Goal: Transaction & Acquisition: Purchase product/service

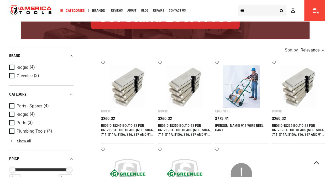
scroll to position [105, 0]
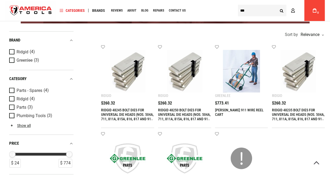
click at [236, 78] on img at bounding box center [241, 71] width 43 height 43
click at [236, 79] on img at bounding box center [241, 71] width 43 height 43
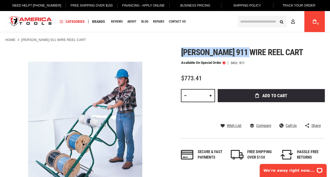
drag, startPoint x: 181, startPoint y: 50, endPoint x: 250, endPoint y: 49, distance: 69.3
click at [250, 49] on div "Skip to the end of the images gallery Skip to the beginning of the images galle…" at bounding box center [164, 127] width 319 height 160
click at [250, 49] on span "Greenlee 911 wire reel cart" at bounding box center [242, 52] width 122 height 10
click at [174, 56] on div "Skip to the end of the images gallery Skip to the beginning of the images galle…" at bounding box center [164, 127] width 319 height 160
drag, startPoint x: 182, startPoint y: 54, endPoint x: 281, endPoint y: 51, distance: 98.7
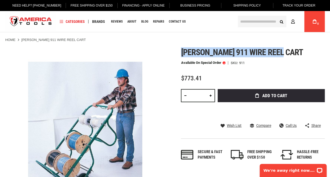
click at [281, 51] on span "Greenlee 911 wire reel cart" at bounding box center [242, 52] width 122 height 10
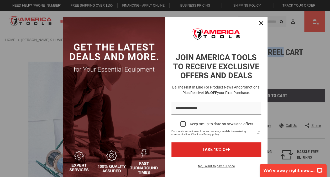
copy span "Greenlee 911 wire reel cart"
click at [256, 27] on button "Close" at bounding box center [261, 23] width 13 height 13
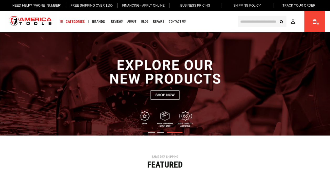
click at [253, 20] on input "text" at bounding box center [262, 22] width 49 height 12
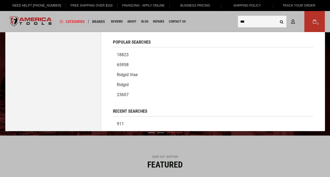
type input "***"
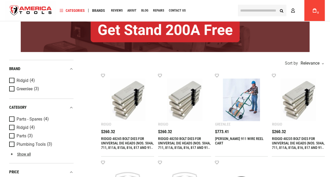
scroll to position [79, 0]
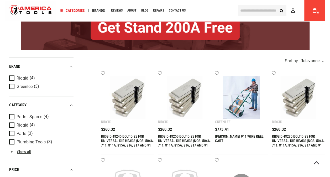
click at [241, 102] on img at bounding box center [241, 97] width 43 height 43
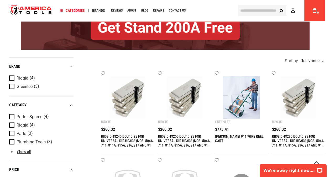
scroll to position [0, 0]
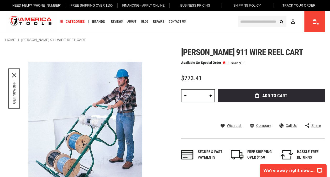
drag, startPoint x: 153, startPoint y: 130, endPoint x: 157, endPoint y: 129, distance: 3.8
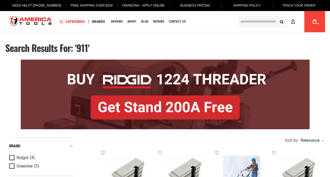
click at [255, 22] on input "text" at bounding box center [262, 22] width 49 height 12
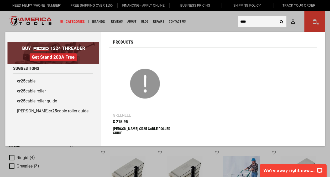
type input "****"
click at [276, 17] on button "Search" at bounding box center [281, 22] width 10 height 10
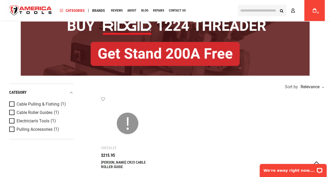
scroll to position [26, 0]
